Goal: Information Seeking & Learning: Learn about a topic

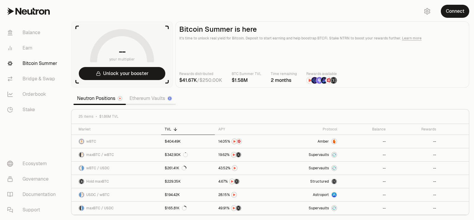
click at [105, 118] on span "$1.86M TVL" at bounding box center [108, 116] width 19 height 5
click at [139, 104] on div "Neutron Positions Ethereum Vaults" at bounding box center [124, 98] width 102 height 13
click at [137, 98] on link "Ethereum Vaults" at bounding box center [151, 98] width 50 height 12
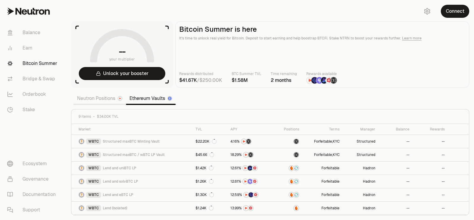
click at [94, 97] on link "Neutron Positions" at bounding box center [99, 98] width 52 height 12
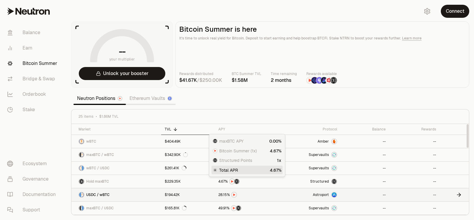
click at [162, 195] on link "$194.42K" at bounding box center [188, 194] width 54 height 13
